Goal: Task Accomplishment & Management: Manage account settings

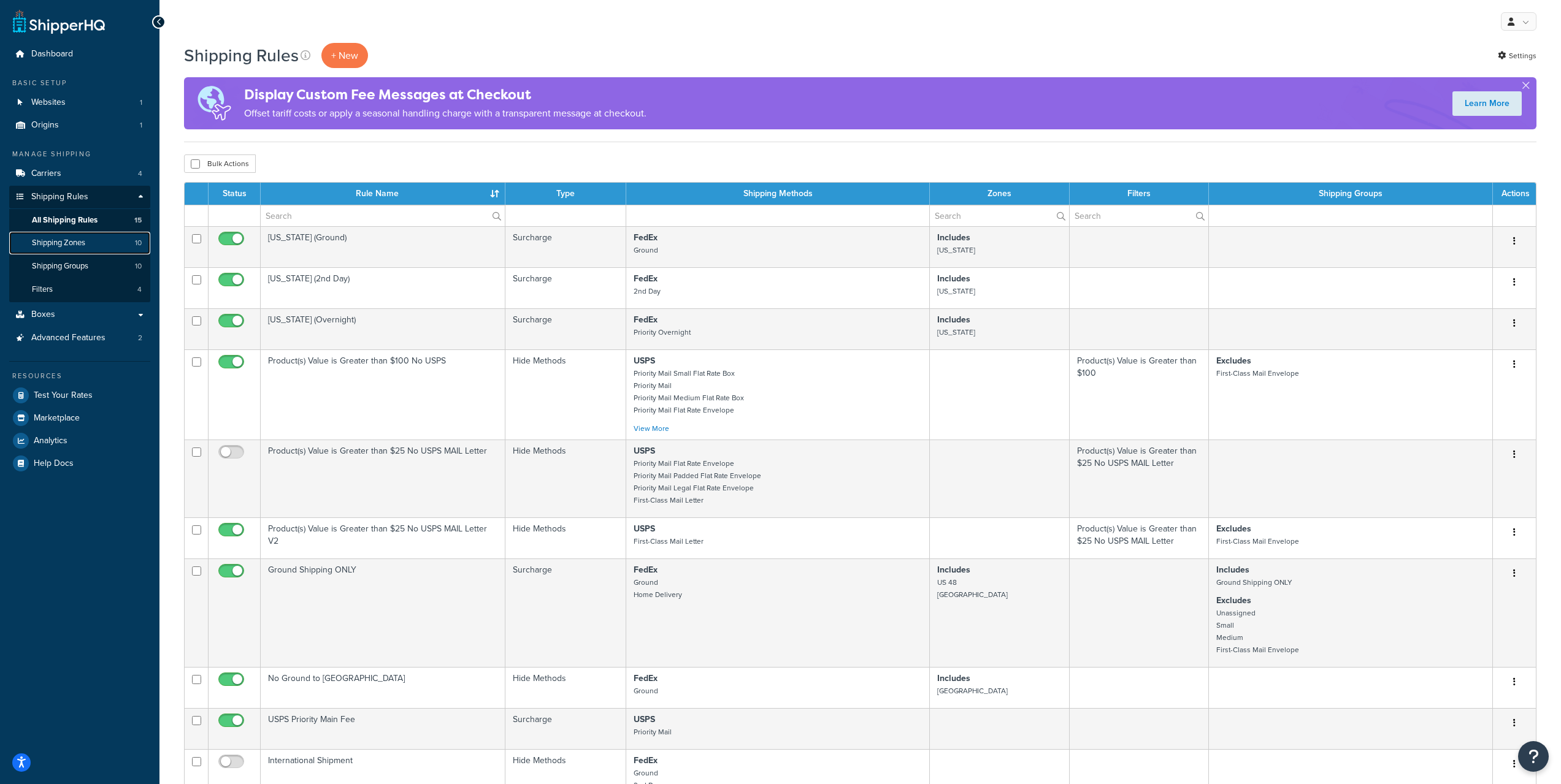
click at [69, 247] on span "Shipping Zones" at bounding box center [58, 243] width 53 height 10
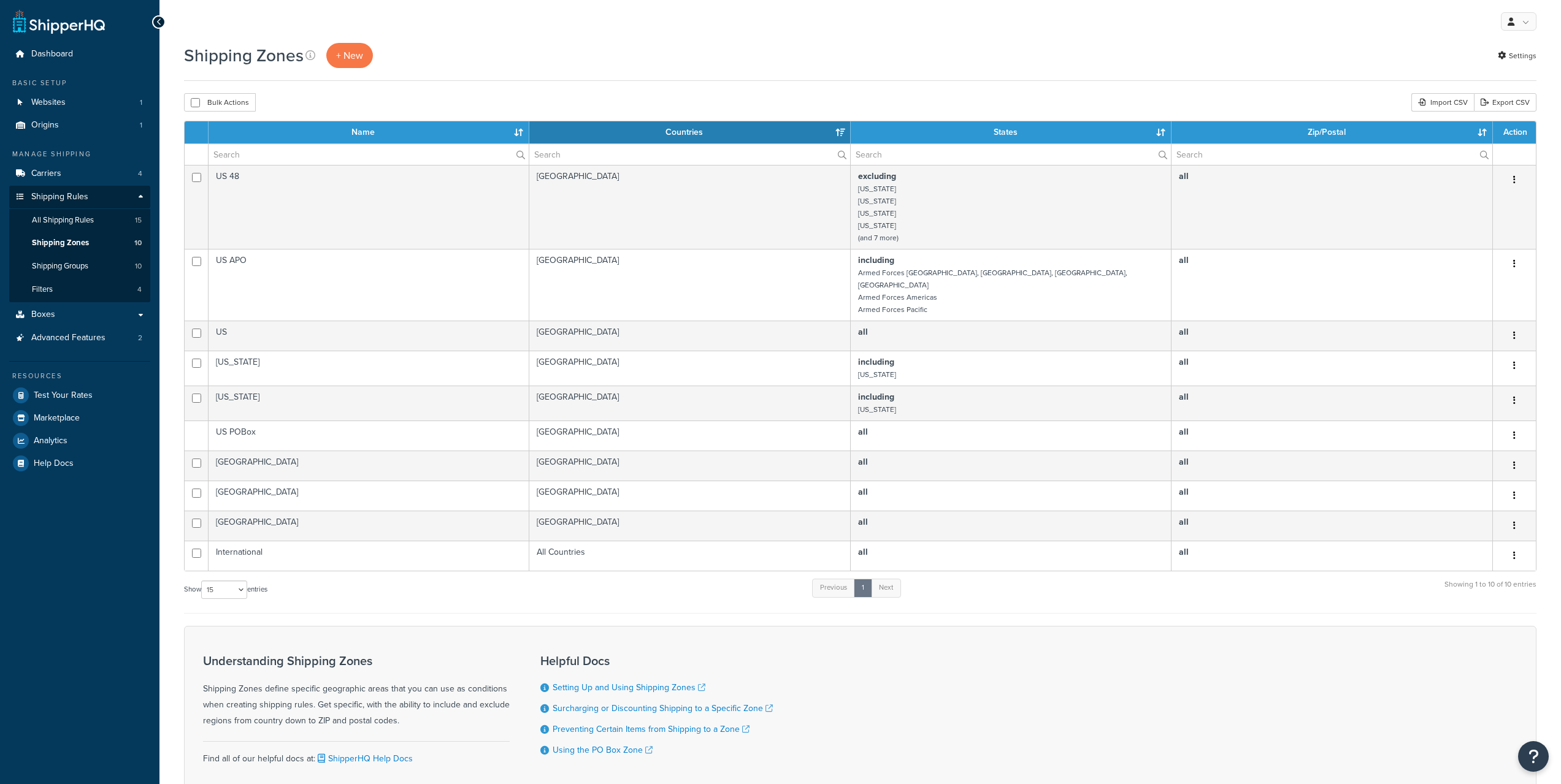
select select "15"
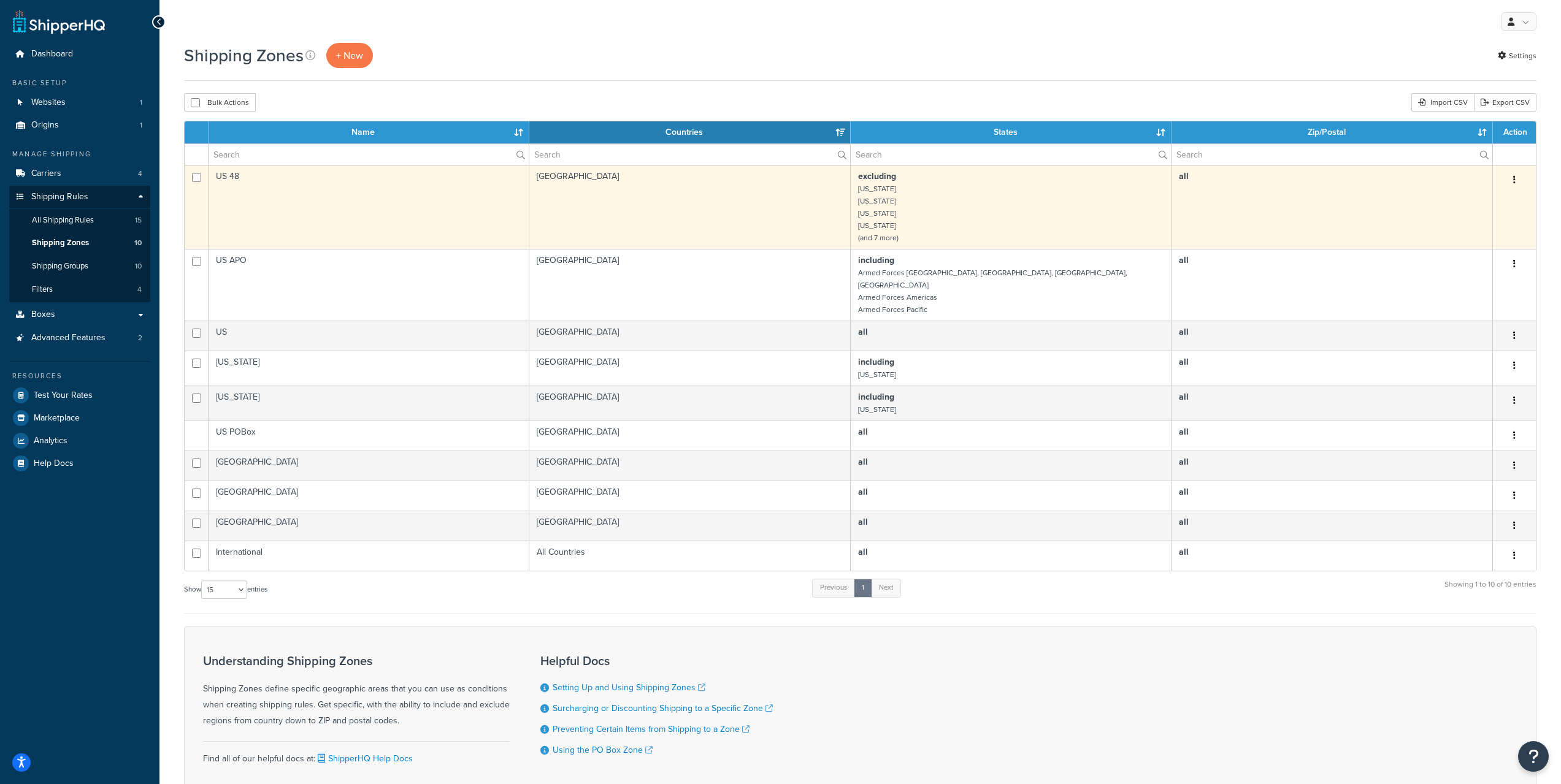
click at [325, 201] on td "US 48" at bounding box center [368, 207] width 321 height 84
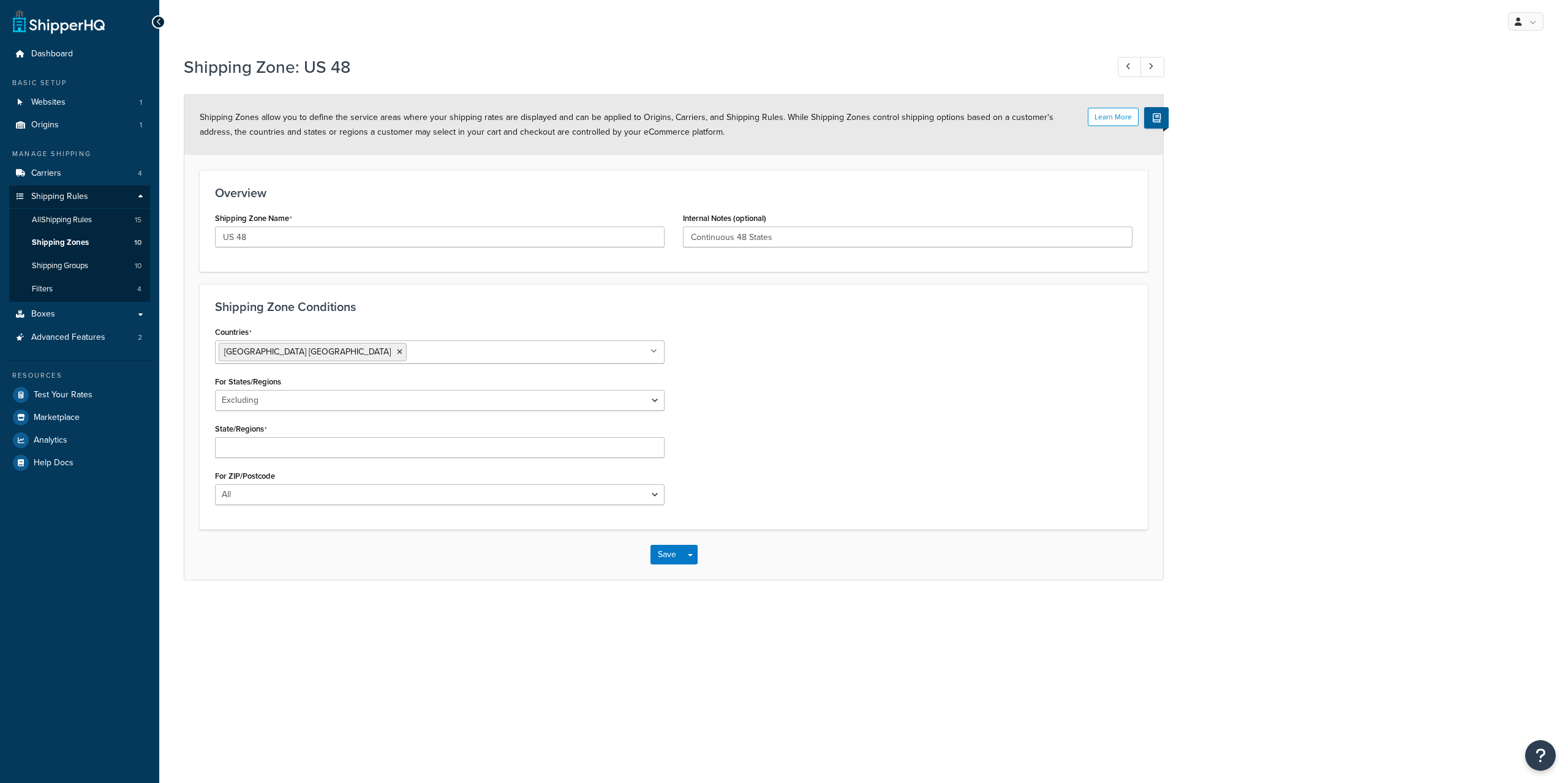
select select "excluding"
